Goal: Information Seeking & Learning: Learn about a topic

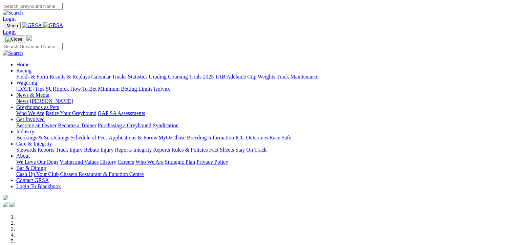
click at [31, 68] on link "Racing" at bounding box center [23, 71] width 15 height 6
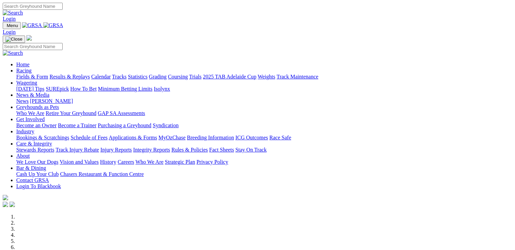
click at [37, 80] on link "Wagering" at bounding box center [26, 83] width 21 height 6
click at [31, 68] on link "Racing" at bounding box center [23, 71] width 15 height 6
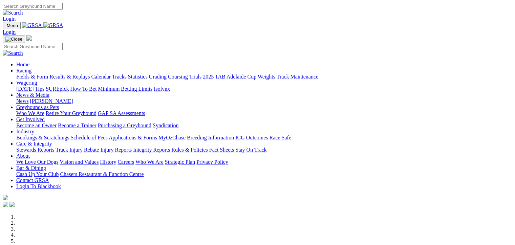
click at [30, 74] on link "Fields & Form" at bounding box center [32, 77] width 32 height 6
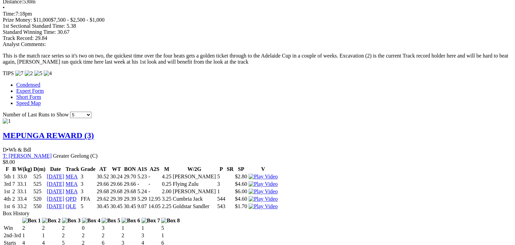
scroll to position [582, 0]
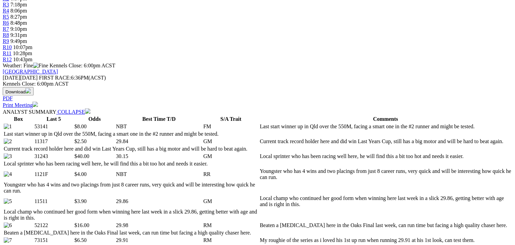
scroll to position [37, 0]
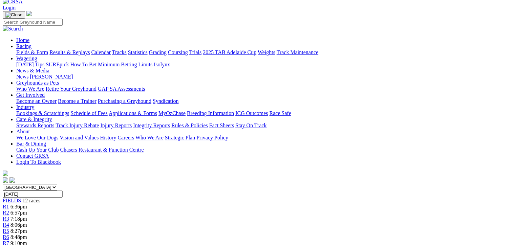
click at [23, 49] on link "Fields & Form" at bounding box center [32, 52] width 32 height 6
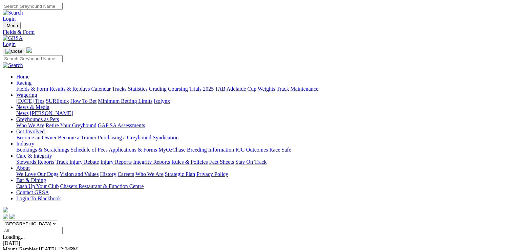
click at [37, 92] on link "Wagering" at bounding box center [26, 95] width 21 height 6
click at [69, 98] on link "SUREpick" at bounding box center [57, 101] width 23 height 6
